Goal: Information Seeking & Learning: Learn about a topic

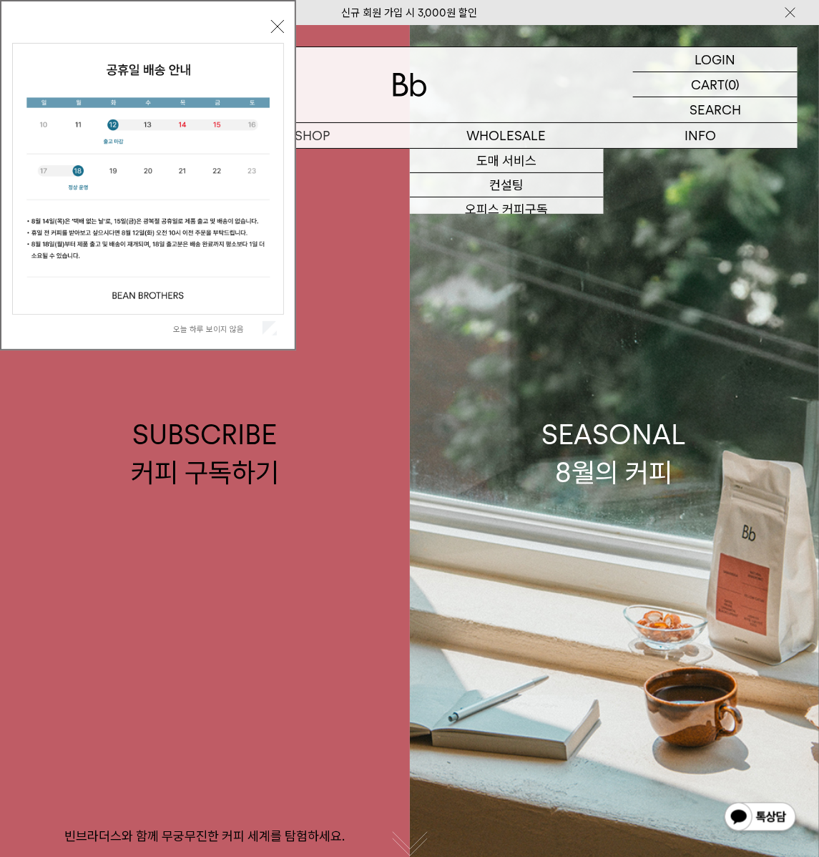
click at [279, 18] on div "오늘 하루 보이지 않음 닫기" at bounding box center [148, 179] width 272 height 326
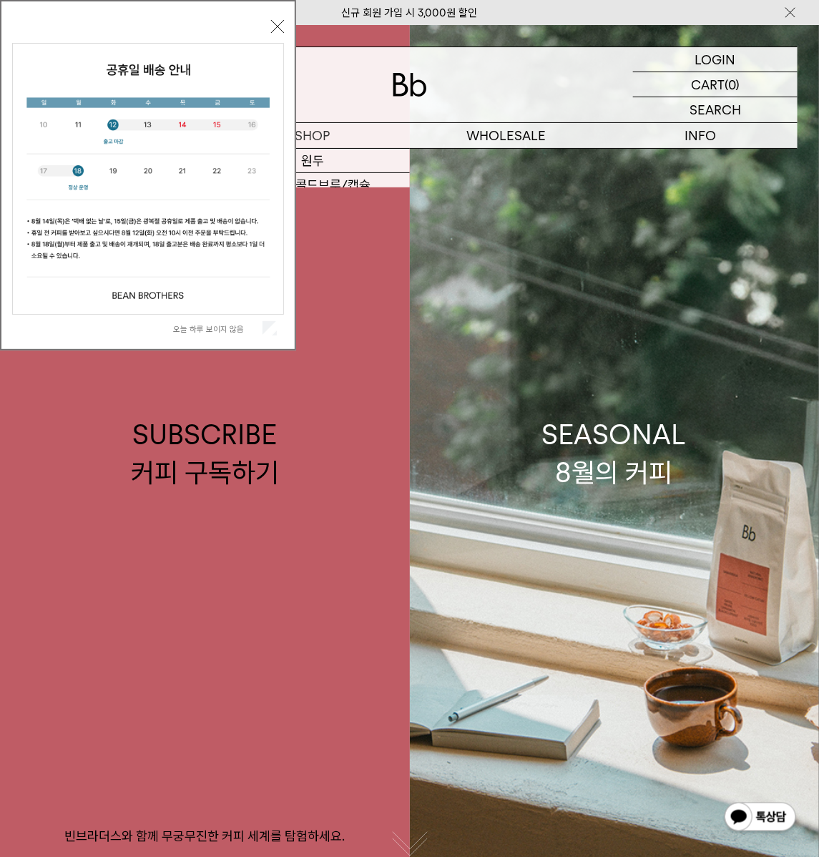
click at [269, 16] on div "오늘 하루 보이지 않음 닫기" at bounding box center [148, 179] width 272 height 326
click at [274, 21] on button "닫기" at bounding box center [277, 26] width 13 height 13
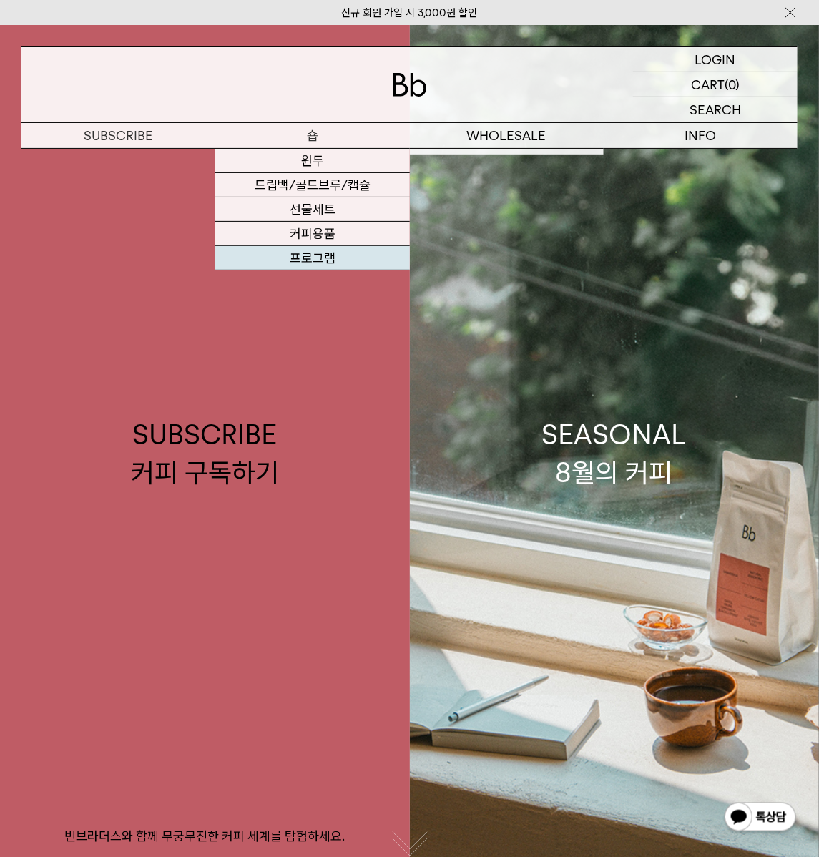
click at [328, 252] on link "프로그램" at bounding box center [312, 258] width 194 height 24
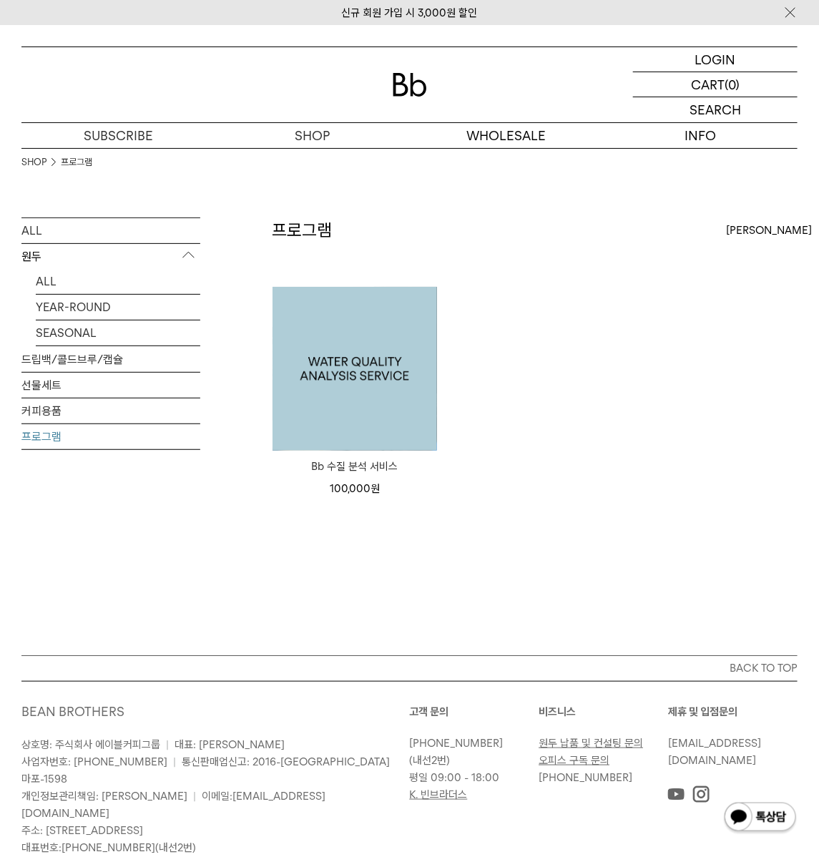
click at [391, 368] on img at bounding box center [354, 369] width 164 height 164
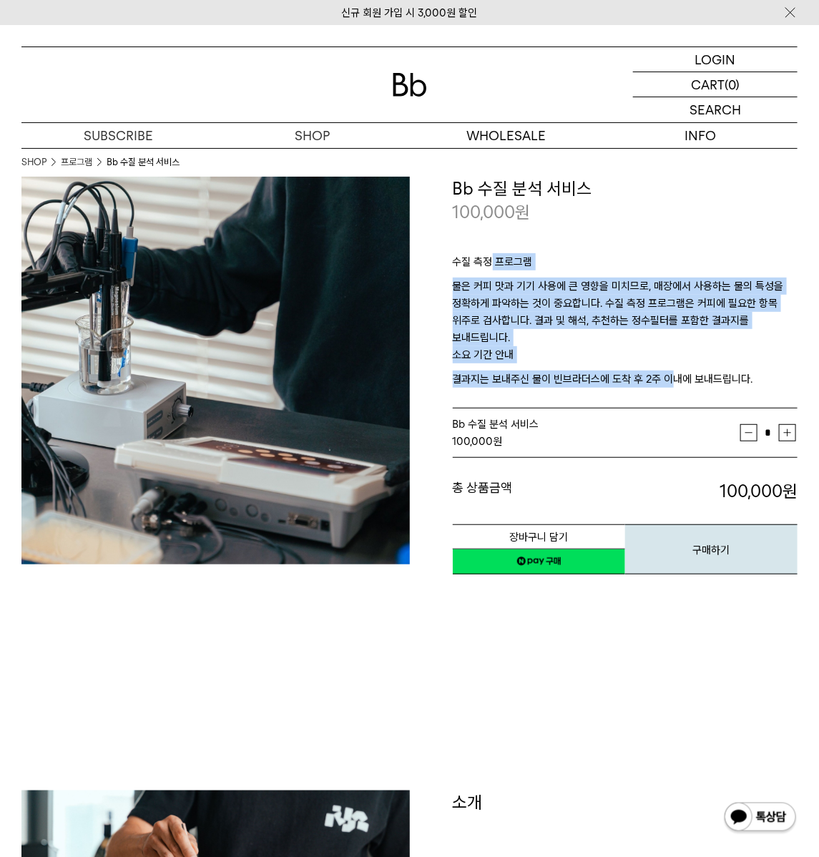
drag, startPoint x: 524, startPoint y: 305, endPoint x: 709, endPoint y: 386, distance: 202.4
click at [682, 382] on div "수질 측정 프로그램 물은 커피 맛과 기기 사용에 큰 영향을 미치므로, 매장에서 사용하는 물의 특성을 정확하게 파악하는 것이 중요합니다. 수질 …" at bounding box center [625, 317] width 345 height 185
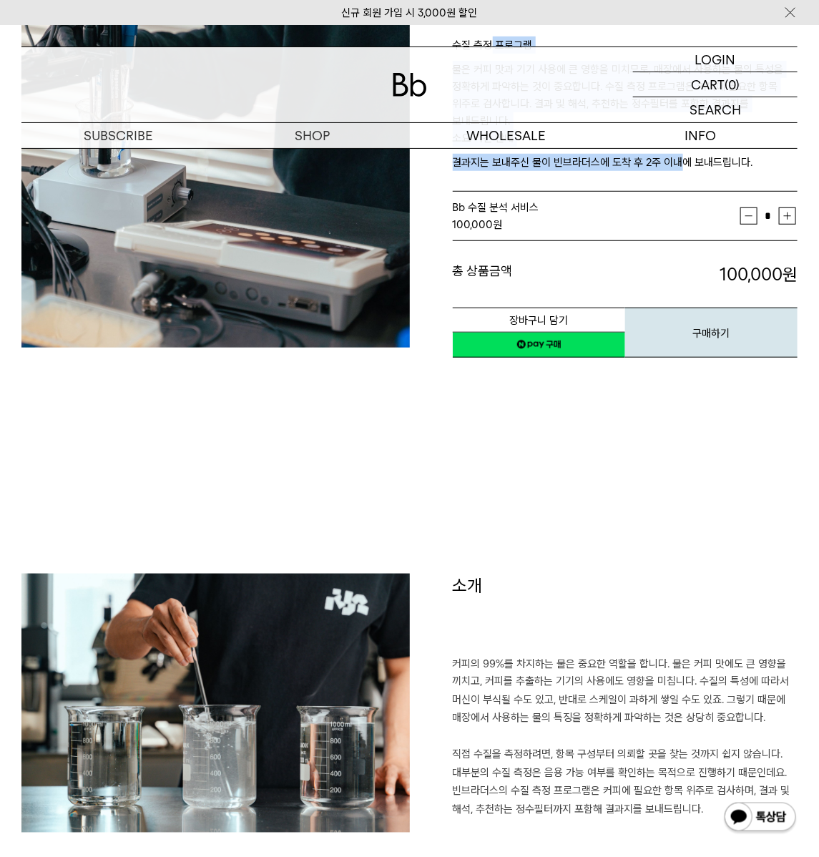
scroll to position [433, 0]
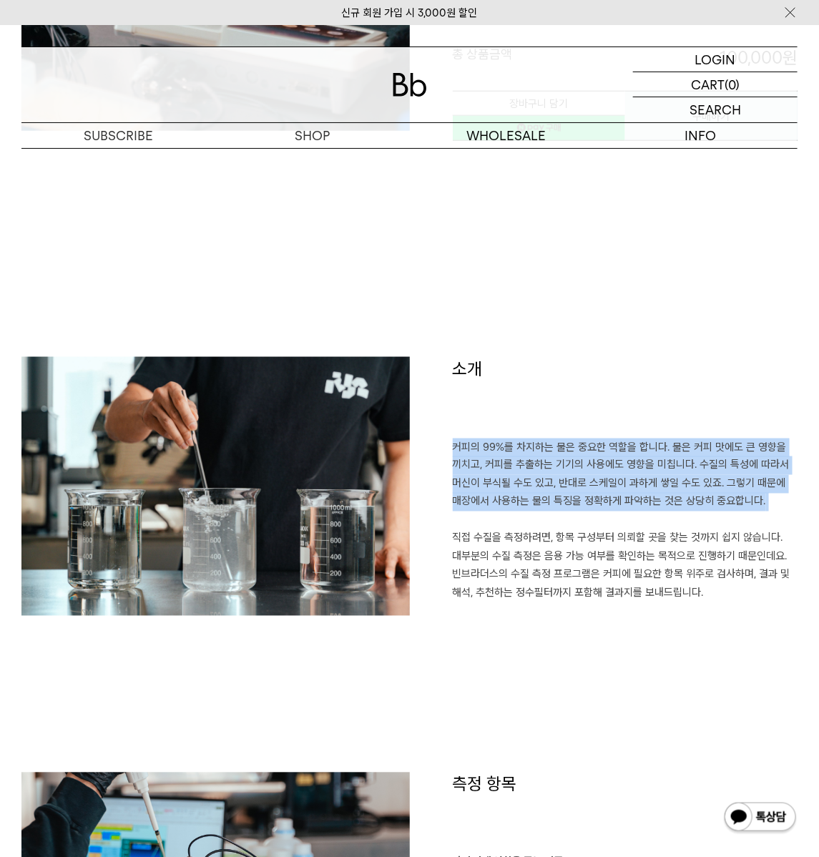
drag, startPoint x: 519, startPoint y: 430, endPoint x: 597, endPoint y: 524, distance: 122.4
click at [591, 520] on div "소개 커피의 99%를 차지하는 물은 중요한 역할을 합니다. 물은 커피 맛에도 큰 영향을 끼치고, 커피를 추출하는 기기의 사용에도 영향을 미칩니…" at bounding box center [604, 493] width 388 height 272
click at [598, 524] on p "커피의 99%를 차지하는 물은 중요한 역할을 합니다. 물은 커피 맛에도 큰 영향을 끼치고, 커피를 추출하는 기기의 사용에도 영향을 미칩니다. …" at bounding box center [625, 529] width 345 height 182
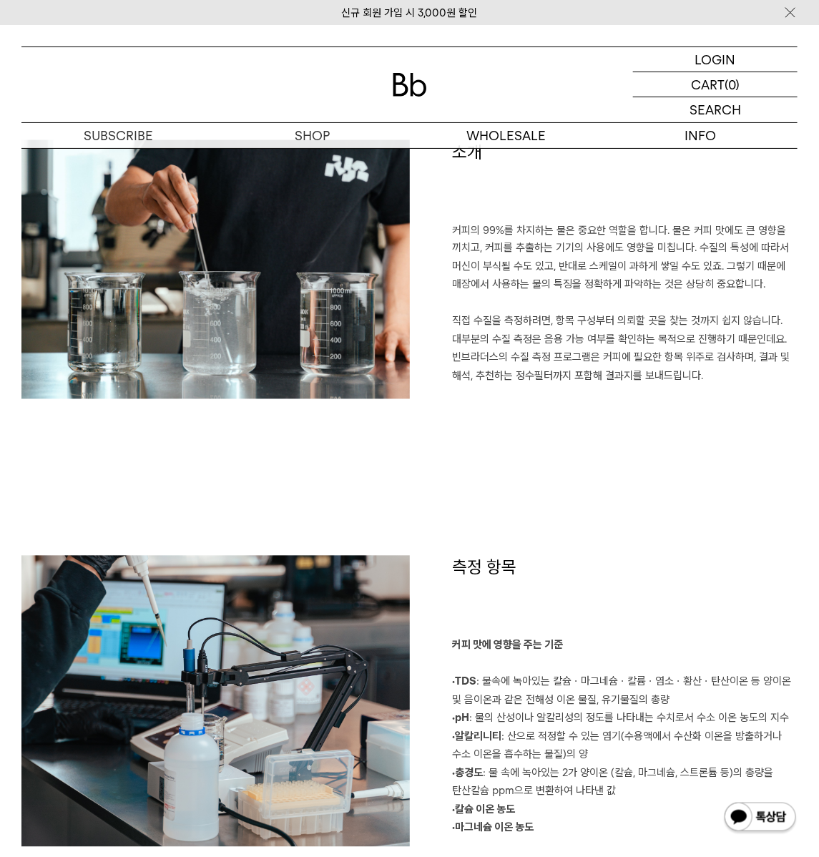
scroll to position [867, 0]
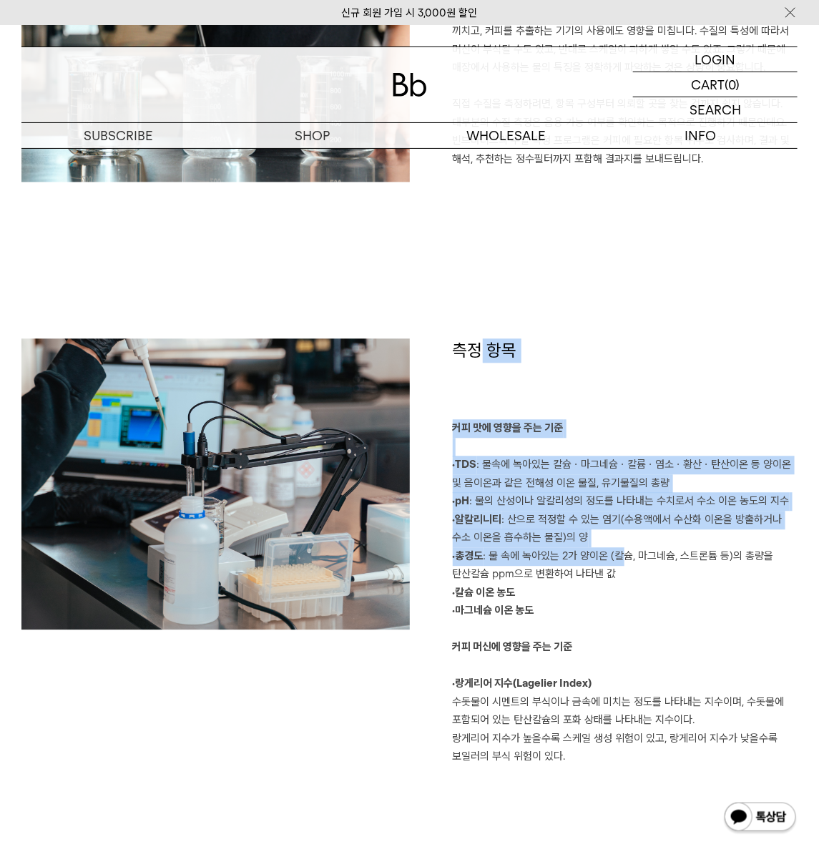
drag, startPoint x: 581, startPoint y: 524, endPoint x: 656, endPoint y: 576, distance: 91.3
click at [630, 561] on div "측정 항목 커피 맛에 영향을 주는 기준 ·TDS : 물속에 녹아있는 칼슘ㆍ마그네슘ㆍ칼륨ㆍ염소ㆍ황산ㆍ탄산이온 등 양이온 및 음이온과 같은 전해성…" at bounding box center [604, 553] width 388 height 428
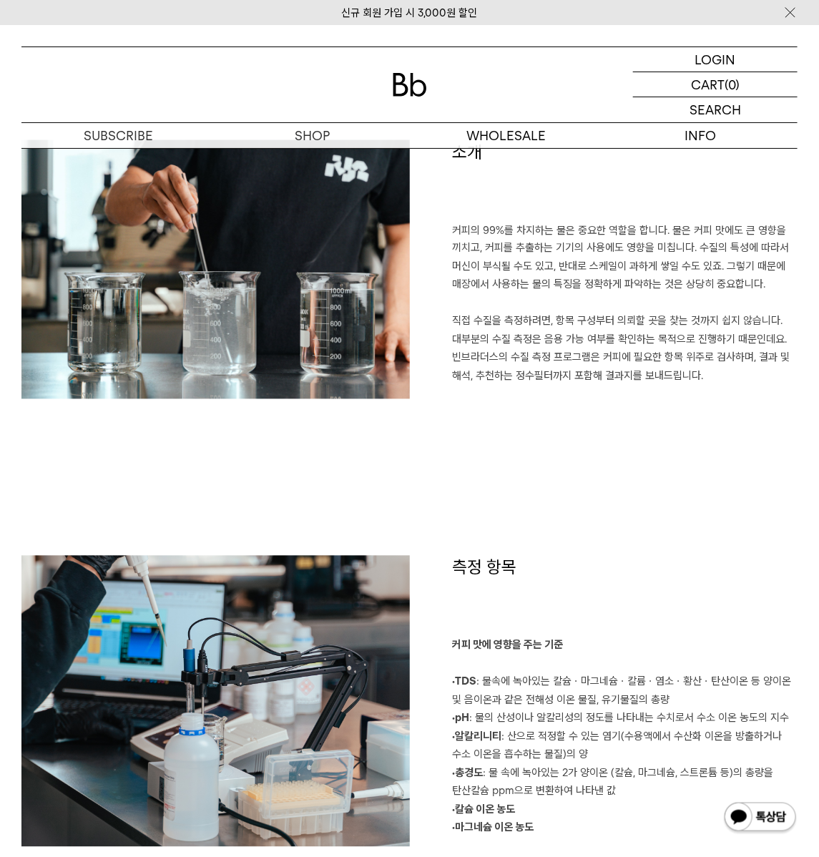
click at [574, 398] on p "커피의 99%를 차지하는 물은 중요한 역할을 합니다. 물은 커피 맛에도 큰 영향을 끼치고, 커피를 추출하는 기기의 사용에도 영향을 미칩니다. …" at bounding box center [625, 313] width 345 height 182
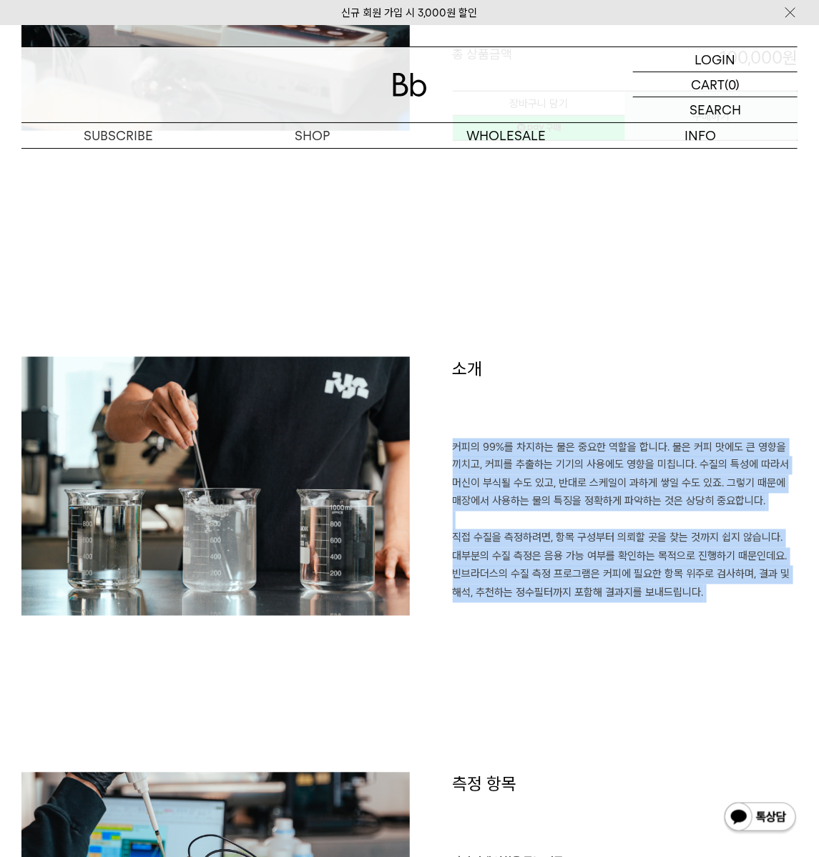
drag, startPoint x: 619, startPoint y: 545, endPoint x: 681, endPoint y: 618, distance: 95.4
click at [681, 621] on div "소개 커피의 99%를 차지하는 물은 중요한 역할을 합니다. 물은 커피 맛에도 큰 영향을 끼치고, 커피를 추출하는 기기의 사용에도 영향을 미칩니…" at bounding box center [604, 493] width 388 height 272
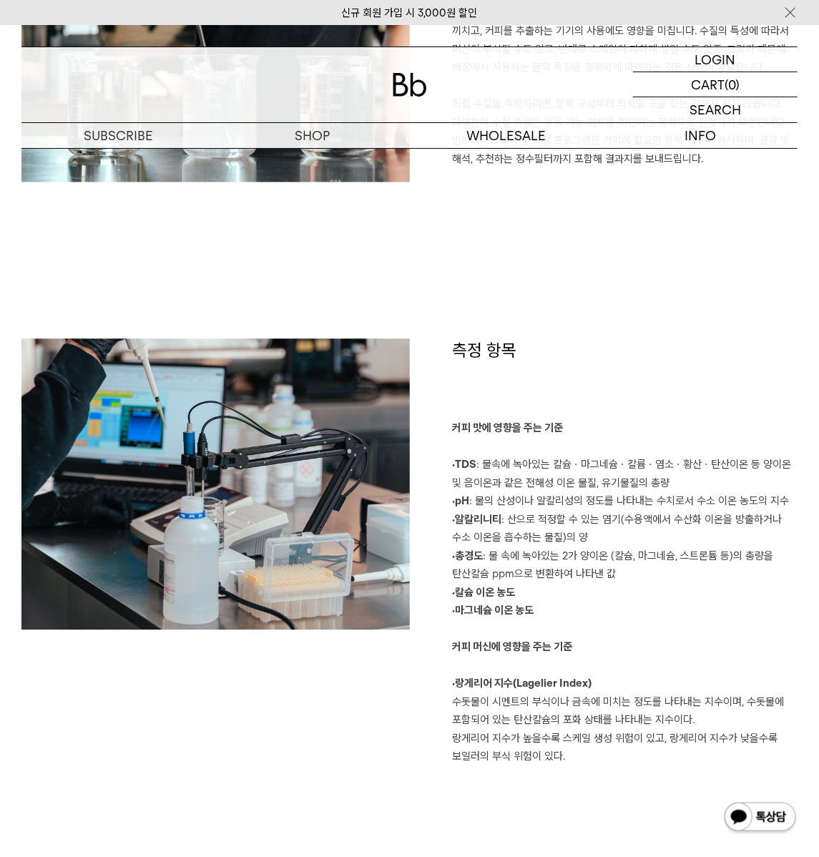
drag, startPoint x: 641, startPoint y: 574, endPoint x: 585, endPoint y: 502, distance: 90.7
click at [641, 574] on p "커피 맛에 영향을 주는 기준 ·TDS : 물속에 녹아있는 칼슘ㆍ마그네슘ㆍ칼륨ㆍ염소ㆍ황산ㆍ탄산이온 등 양이온 및 음이온과 같은 전해성 이온 물질…" at bounding box center [625, 593] width 345 height 347
drag, startPoint x: 561, startPoint y: 491, endPoint x: 702, endPoint y: 753, distance: 297.3
click at [700, 753] on p "커피 맛에 영향을 주는 기준 ·TDS : 물속에 녹아있는 칼슘ㆍ마그네슘ㆍ칼륨ㆍ염소ㆍ황산ㆍ탄산이온 등 양이온 및 음이온과 같은 전해성 이온 물질…" at bounding box center [625, 593] width 345 height 347
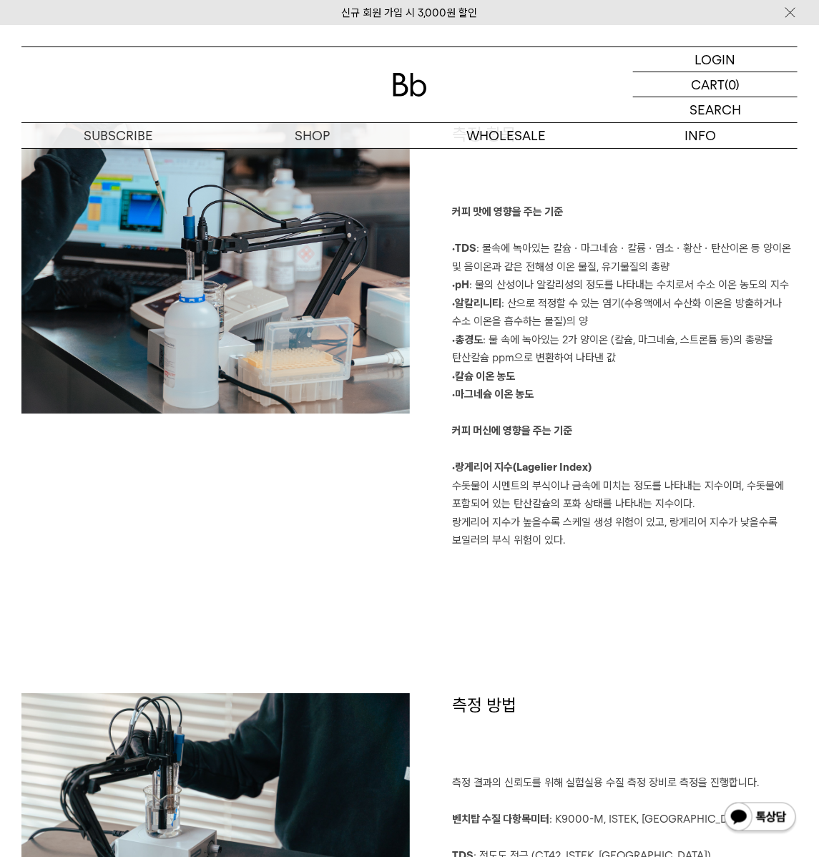
click at [569, 605] on div "측정 항목 커피 맛에 영향을 주는 기준 ·TDS : 물속에 녹아있는 칼슘ㆍ마그네슘ㆍ칼륨ㆍ염소ㆍ황산ㆍ탄산이온 등 양이온 및 음이온과 같은 전해성…" at bounding box center [409, 407] width 776 height 571
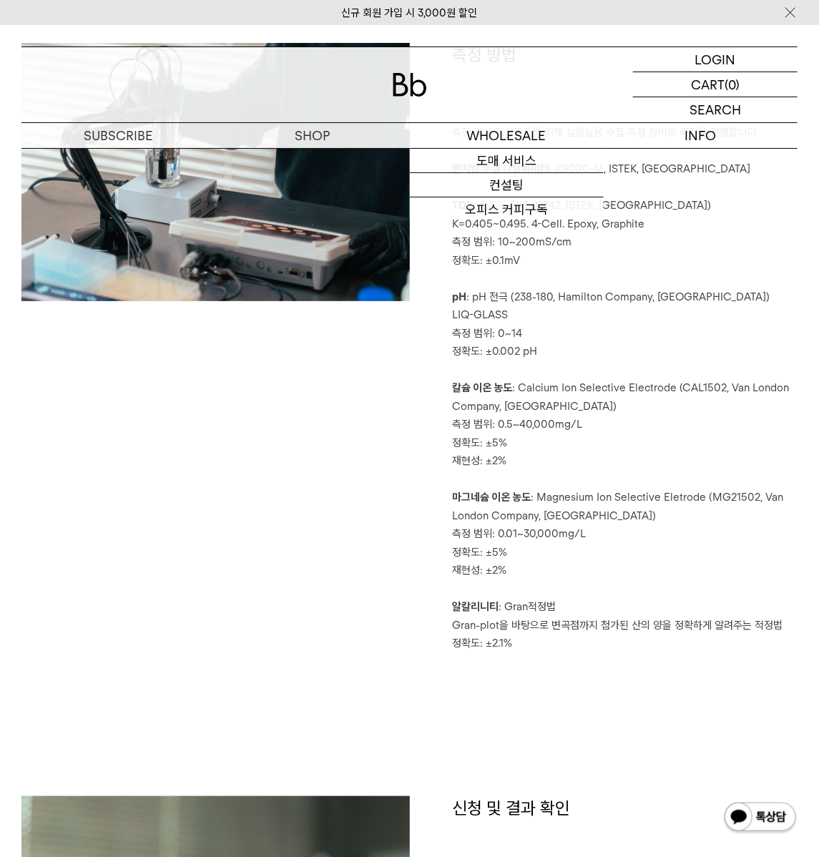
scroll to position [2167, 0]
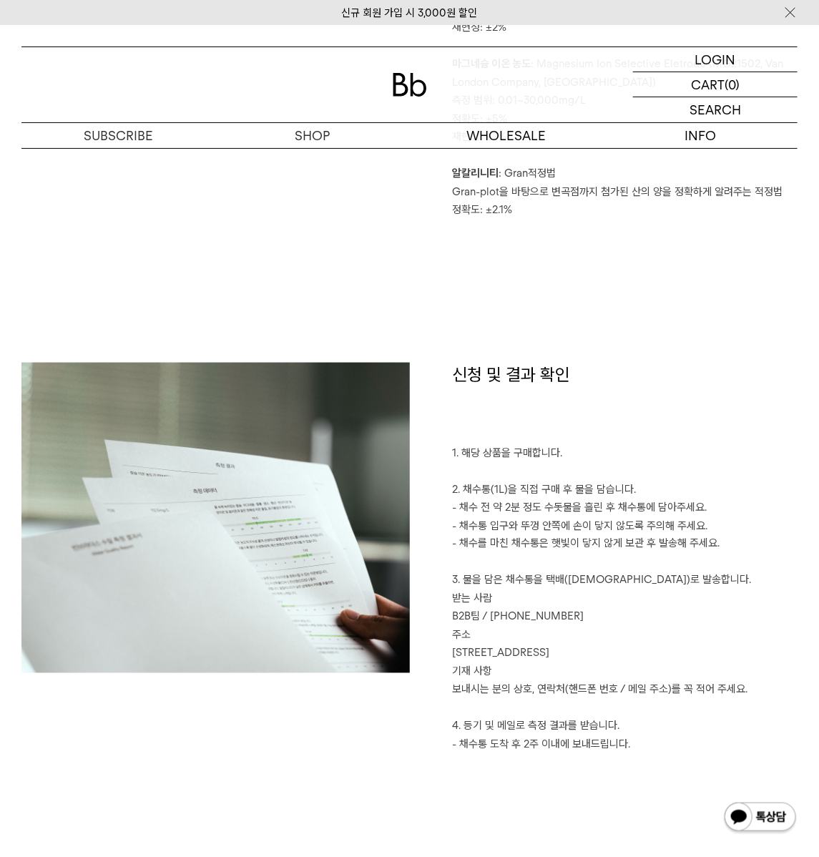
drag, startPoint x: 488, startPoint y: 324, endPoint x: 668, endPoint y: 669, distance: 389.6
click at [667, 668] on div "측정 방법 측정 결과의 신뢰도를 위해 실험실용 수질 측정 장비로 측정을 진행합니다. 벤치탑 수질 다항목미터 : K9000-M, ISTEK, […" at bounding box center [409, 263] width 776 height 1306
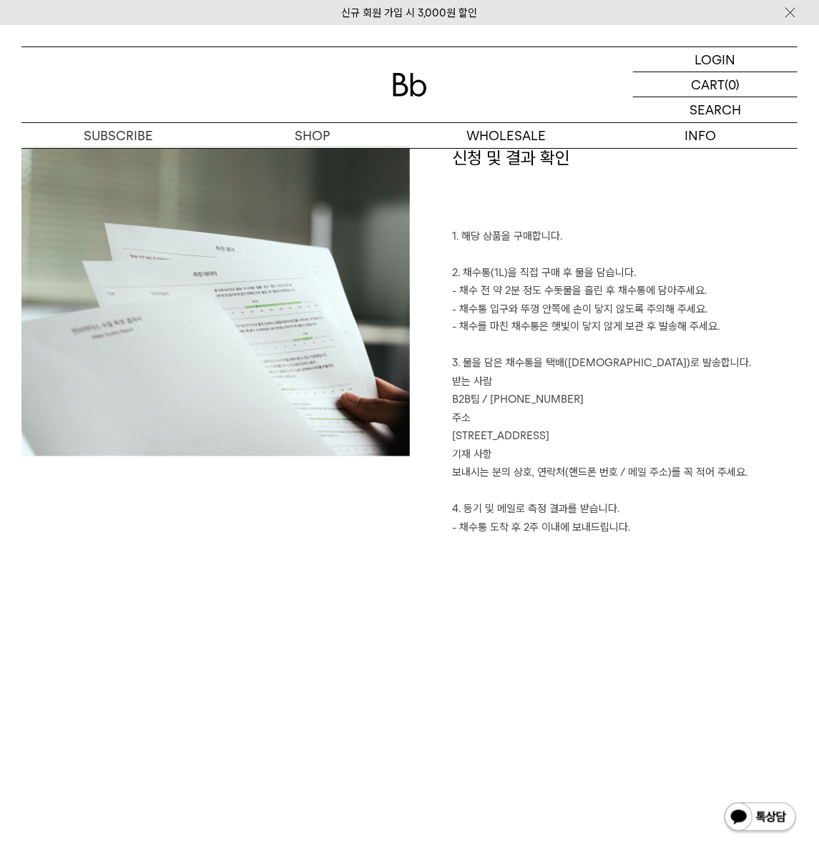
click at [611, 548] on p "1. 해당 상품을 구매합니다. 2. 채수통(1L)을 직접 구매 후 물을 담습니다. - 채수 전 약 2분 정도 수돗물을 흘린 후 채수통에 담아주…" at bounding box center [625, 391] width 345 height 328
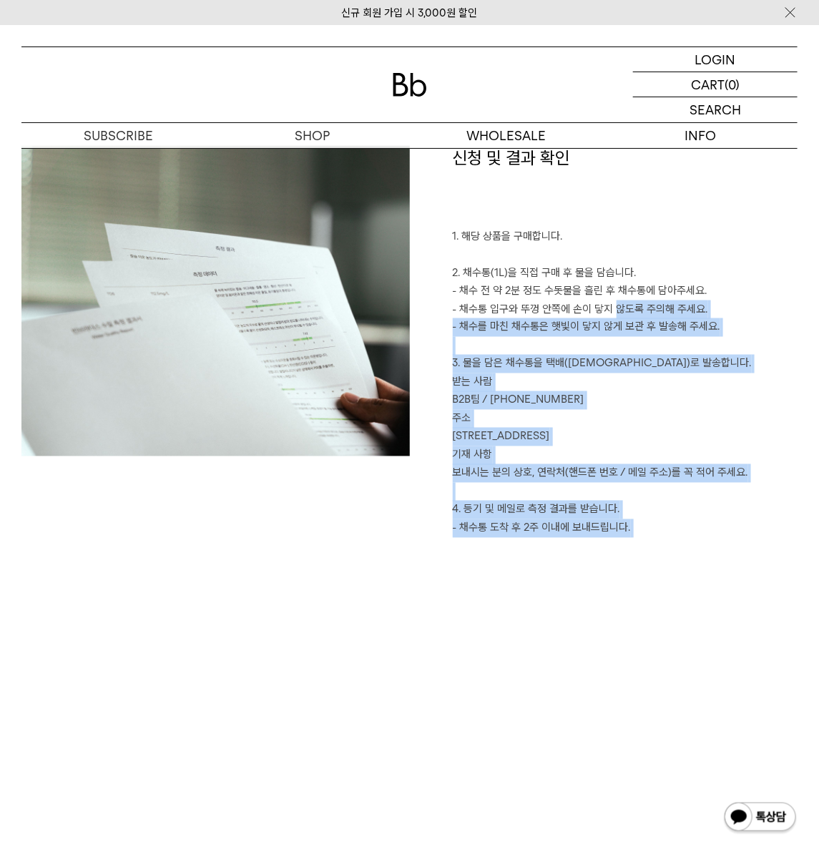
drag, startPoint x: 682, startPoint y: 574, endPoint x: 581, endPoint y: 302, distance: 289.9
click at [581, 302] on div "신청 및 결과 확인 1. 해당 상품을 구매합니다. 2. 채수통(1L)을 직접 구매 후 물을 담습니다. - 채수 전 약 2분 정도 수돗물을 흘린…" at bounding box center [409, 422] width 776 height 553
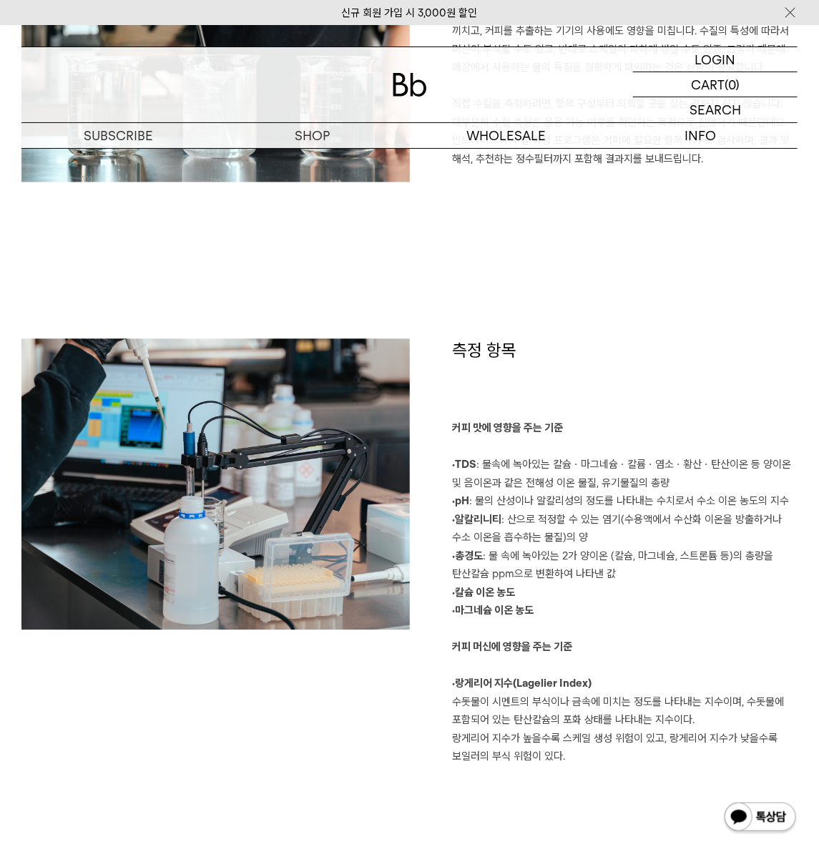
scroll to position [0, 0]
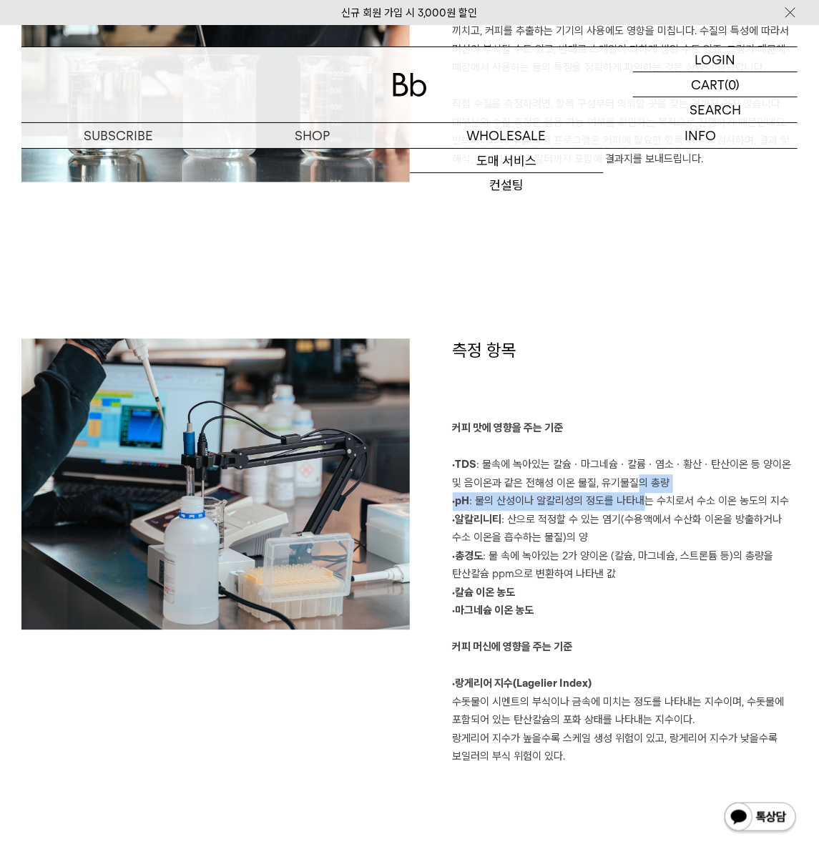
click at [645, 493] on p "커피 맛에 영향을 주는 기준 ·TDS : 물속에 녹아있는 칼슘ㆍ마그네슘ㆍ칼륨ㆍ염소ㆍ황산ㆍ탄산이온 등 양이온 및 음이온과 같은 전해성 이온 물질…" at bounding box center [625, 593] width 345 height 347
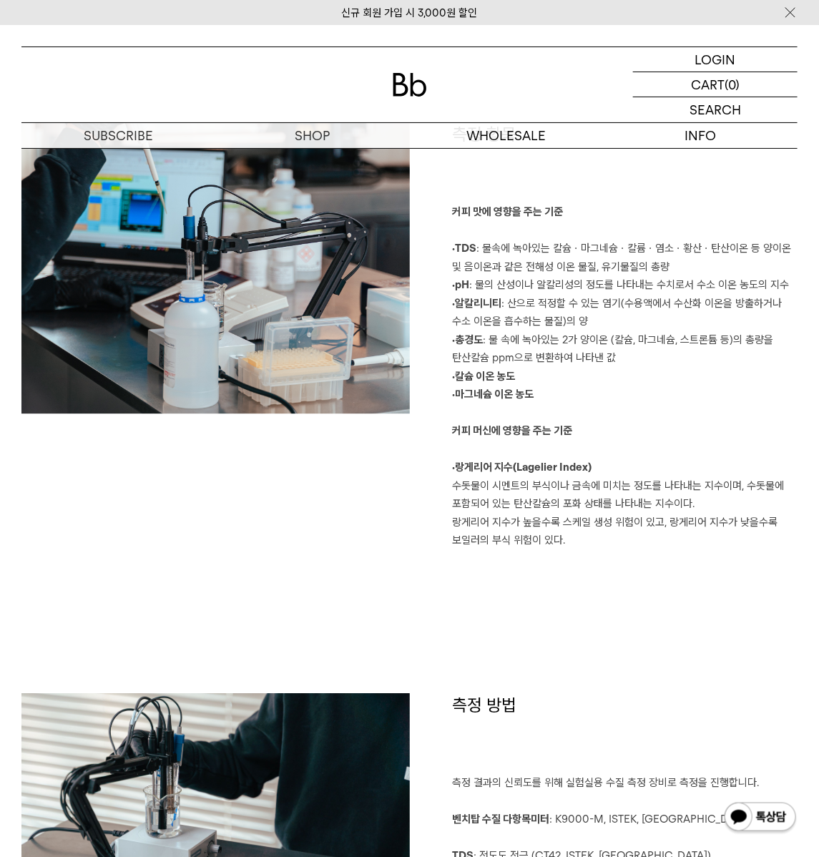
click at [638, 496] on p "커피 맛에 영향을 주는 기준 ·TDS : 물속에 녹아있는 칼슘ㆍ마그네슘ㆍ칼륨ㆍ염소ㆍ황산ㆍ탄산이온 등 양이온 및 음이온과 같은 전해성 이온 물질…" at bounding box center [625, 376] width 345 height 347
click at [520, 508] on p "커피 맛에 영향을 주는 기준 ·TDS : 물속에 녹아있는 칼슘ㆍ마그네슘ㆍ칼륨ㆍ염소ㆍ황산ㆍ탄산이온 등 양이온 및 음이온과 같은 전해성 이온 물질…" at bounding box center [625, 376] width 345 height 347
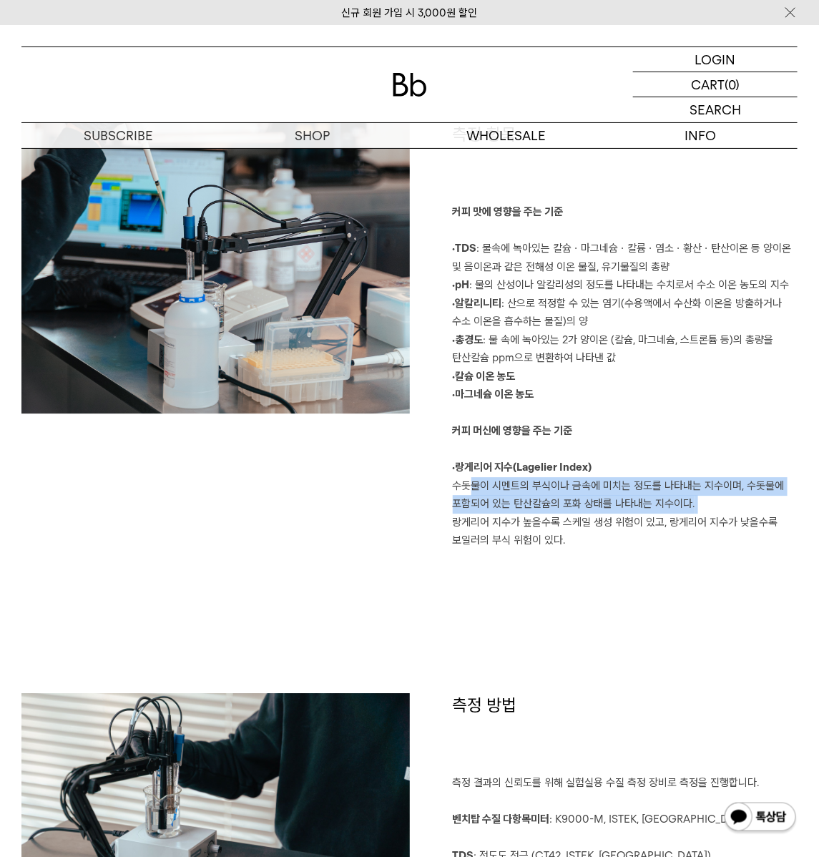
click at [520, 508] on p "커피 맛에 영향을 주는 기준 ·TDS : 물속에 녹아있는 칼슘ㆍ마그네슘ㆍ칼륨ㆍ염소ㆍ황산ㆍ탄산이온 등 양이온 및 음이온과 같은 전해성 이온 물질…" at bounding box center [625, 376] width 345 height 347
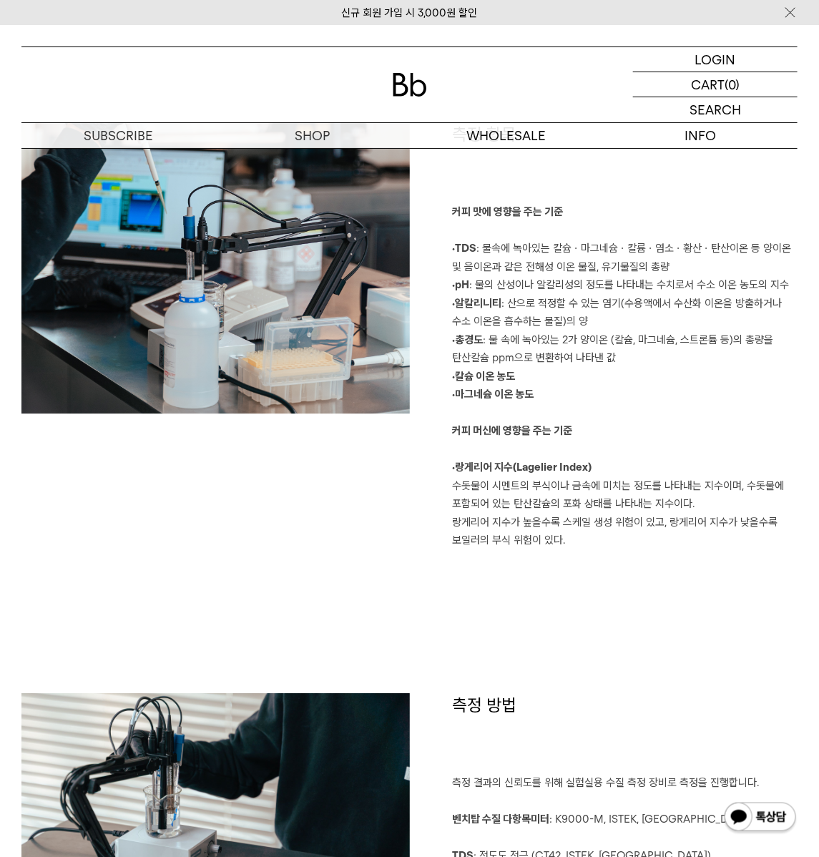
click at [624, 521] on p "커피 맛에 영향을 주는 기준 ·TDS : 물속에 녹아있는 칼슘ㆍ마그네슘ㆍ칼륨ㆍ염소ㆍ황산ㆍ탄산이온 등 양이온 및 음이온과 같은 전해성 이온 물질…" at bounding box center [625, 376] width 345 height 347
